Goal: Find contact information: Find contact information

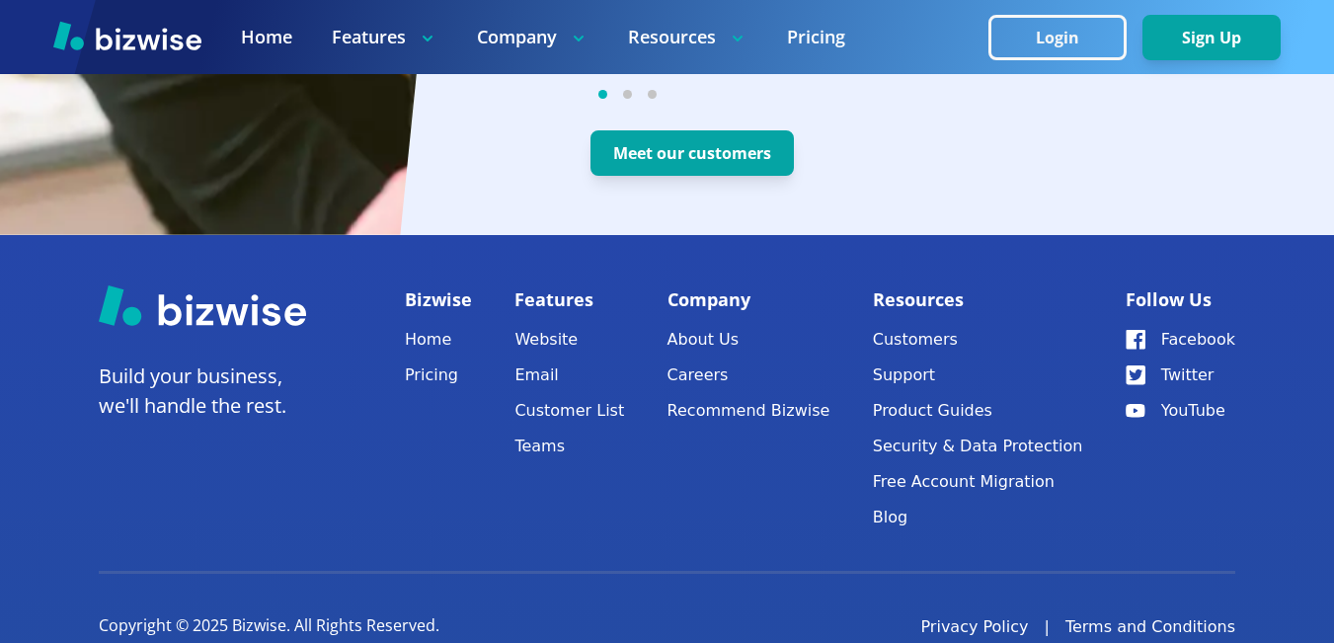
scroll to position [4150, 0]
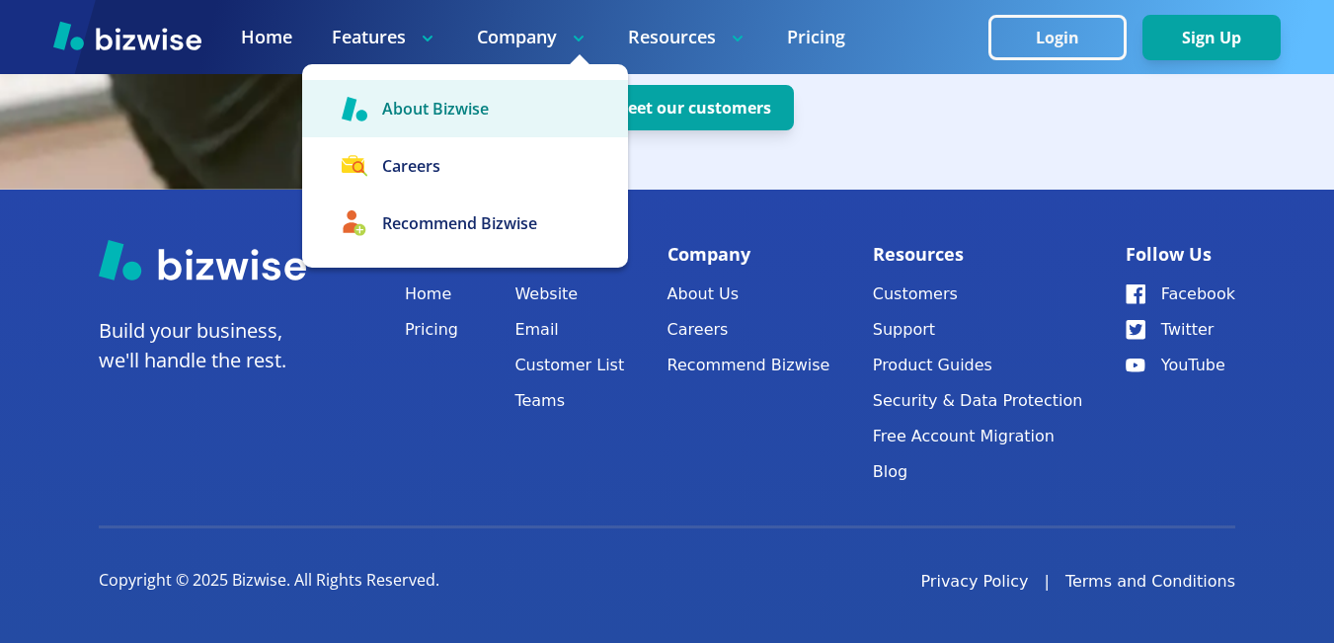
click at [505, 86] on link "About Bizwise" at bounding box center [465, 108] width 326 height 57
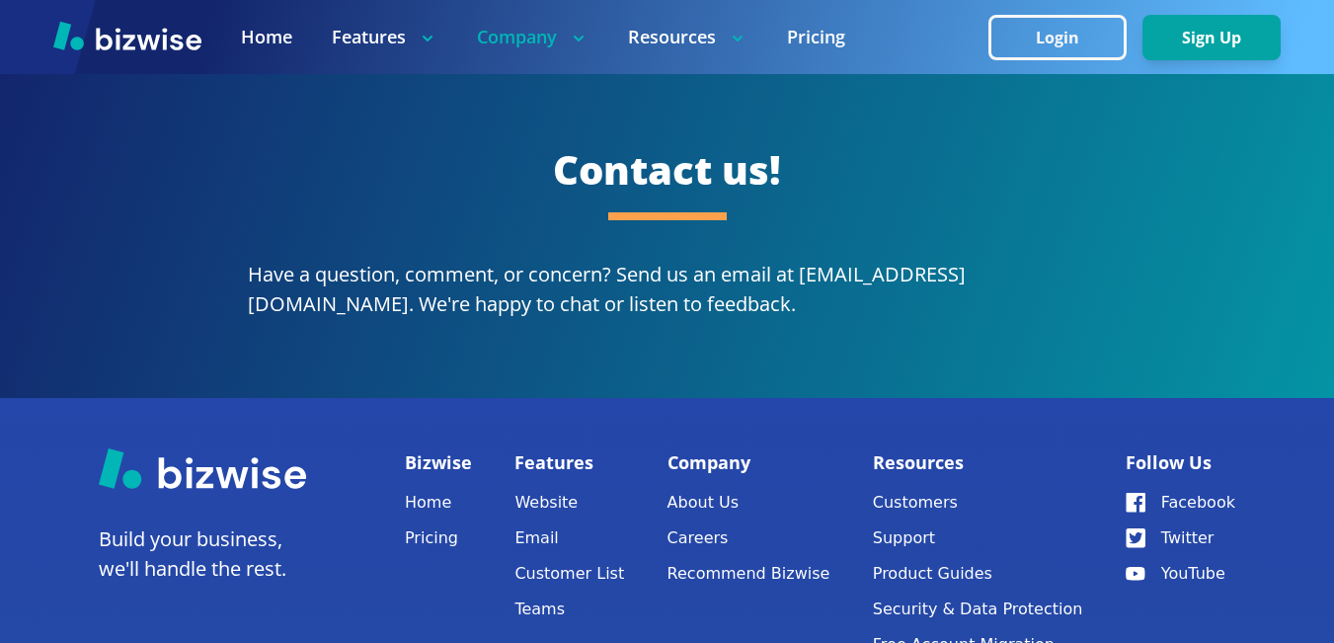
scroll to position [3875, 0]
drag, startPoint x: 974, startPoint y: 250, endPoint x: 807, endPoint y: 260, distance: 167.2
click at [807, 261] on p "Have a question, comment, or concern? Send us an email at [EMAIL_ADDRESS][DOMAI…" at bounding box center [667, 290] width 839 height 59
copy p "[EMAIL_ADDRESS][DOMAIN_NAME]"
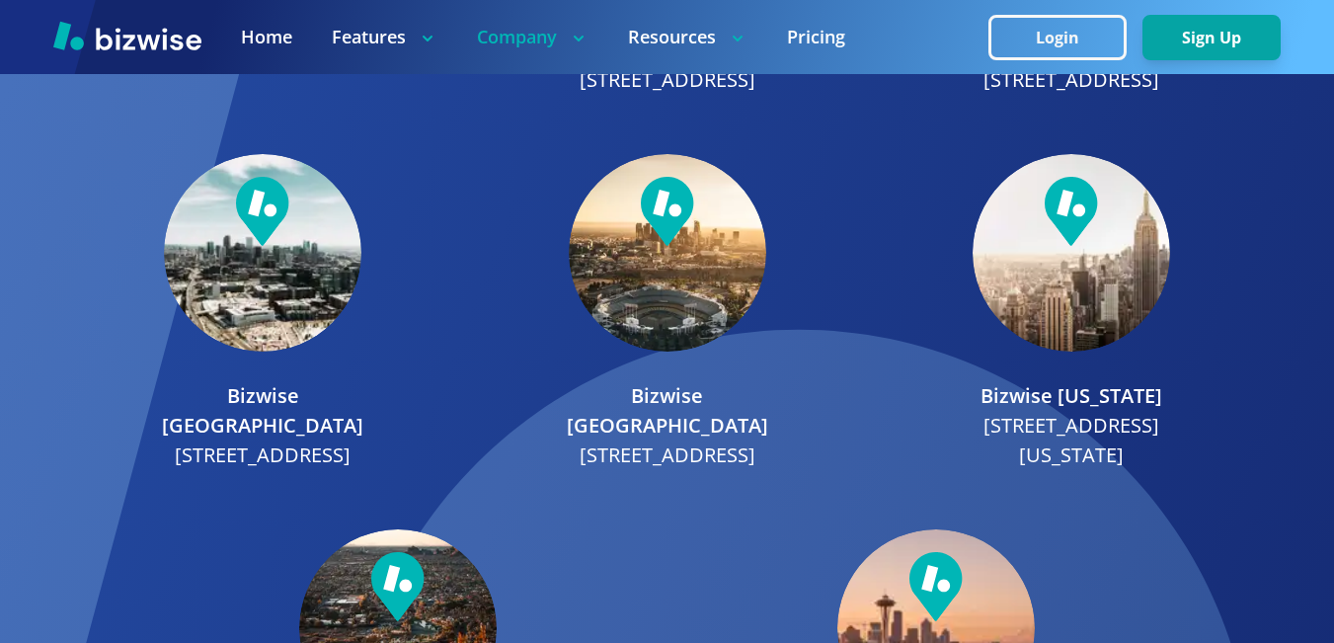
scroll to position [2364, 0]
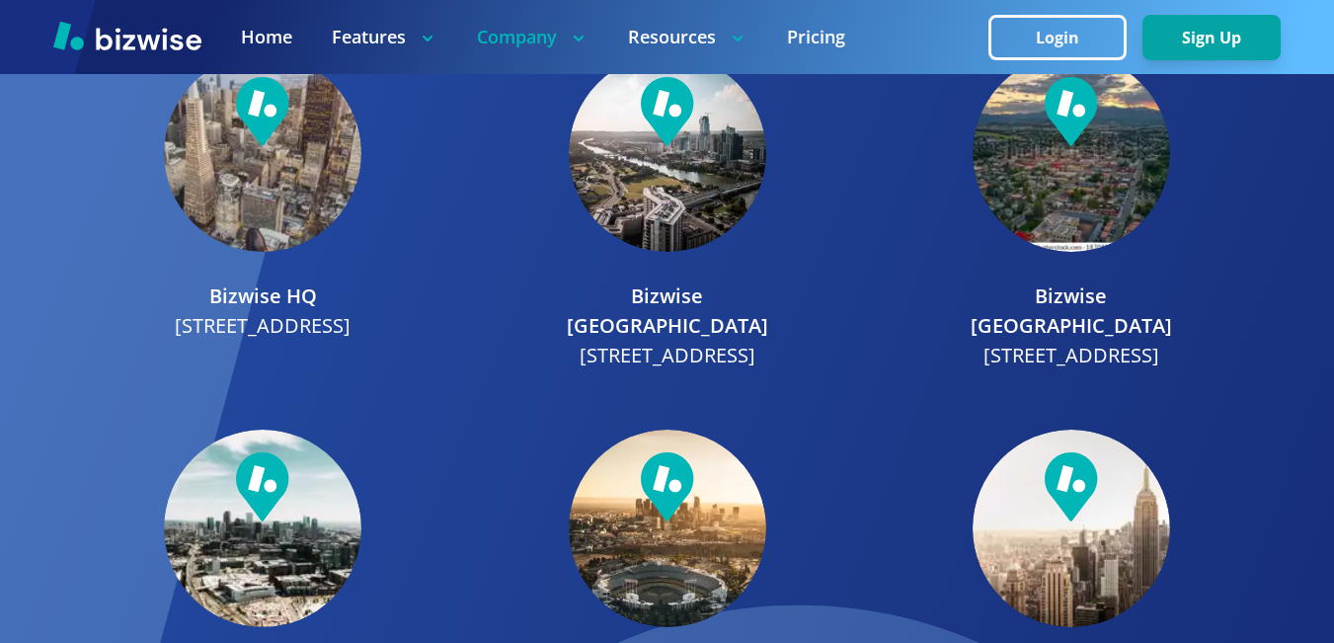
click at [1, 261] on div at bounding box center [667, 529] width 1334 height 1322
click at [177, 43] on img at bounding box center [127, 36] width 148 height 30
